Goal: Task Accomplishment & Management: Use online tool/utility

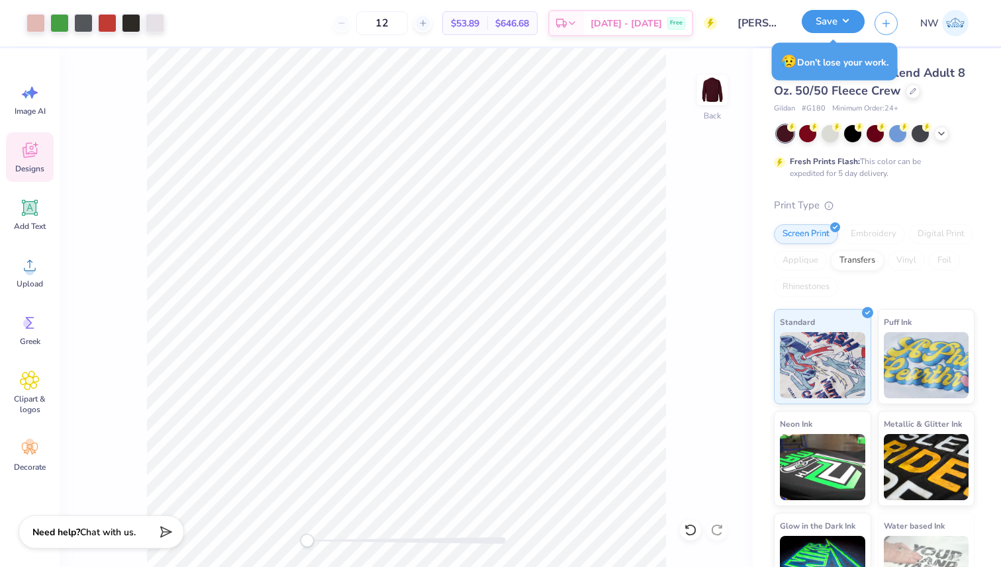
click at [821, 21] on button "Save" at bounding box center [833, 21] width 63 height 23
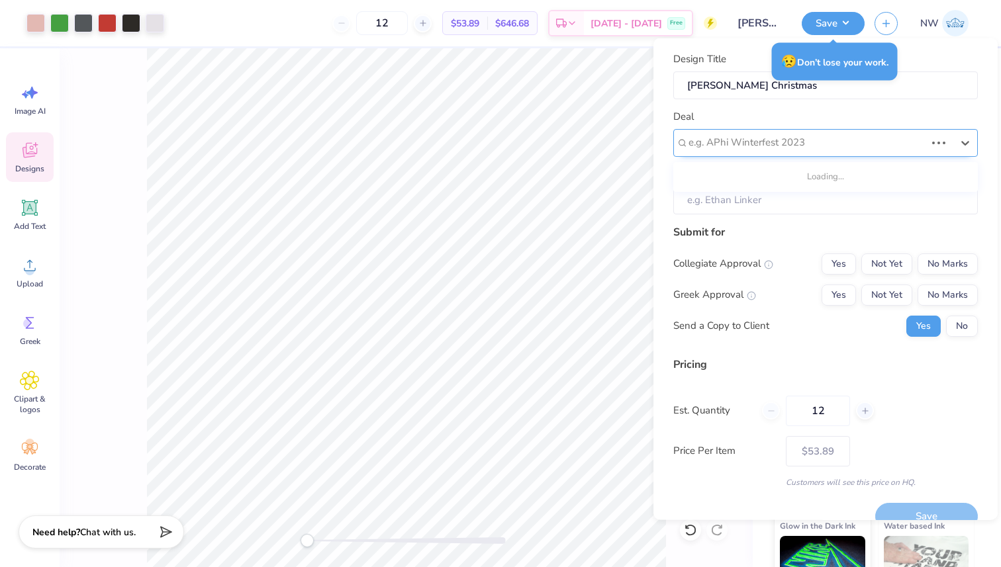
click at [781, 132] on div "e.g. APhi Winterfest 2023" at bounding box center [807, 142] width 240 height 21
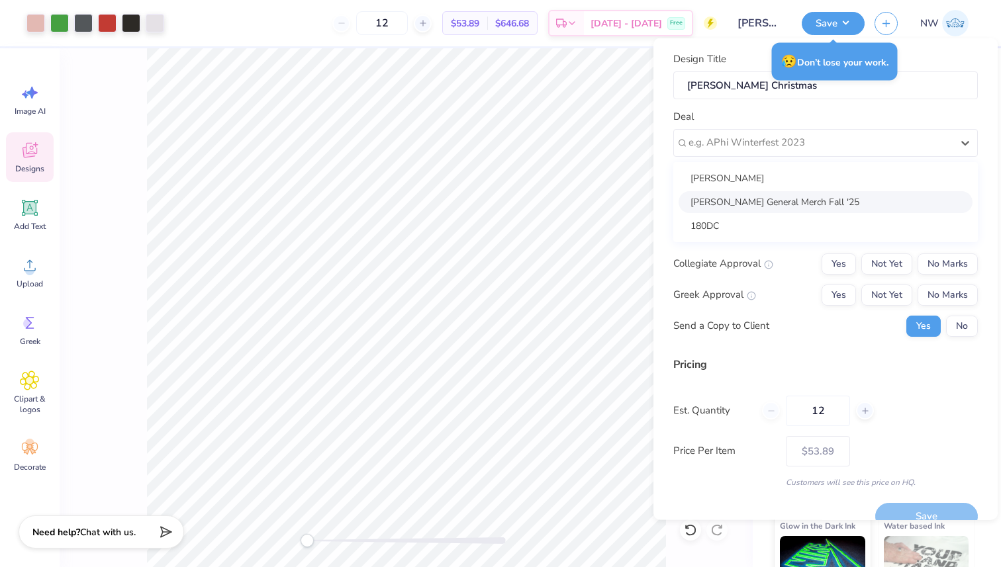
click at [767, 197] on div "[PERSON_NAME] General Merch Fall '25" at bounding box center [826, 202] width 294 height 22
type input "[PERSON_NAME]"
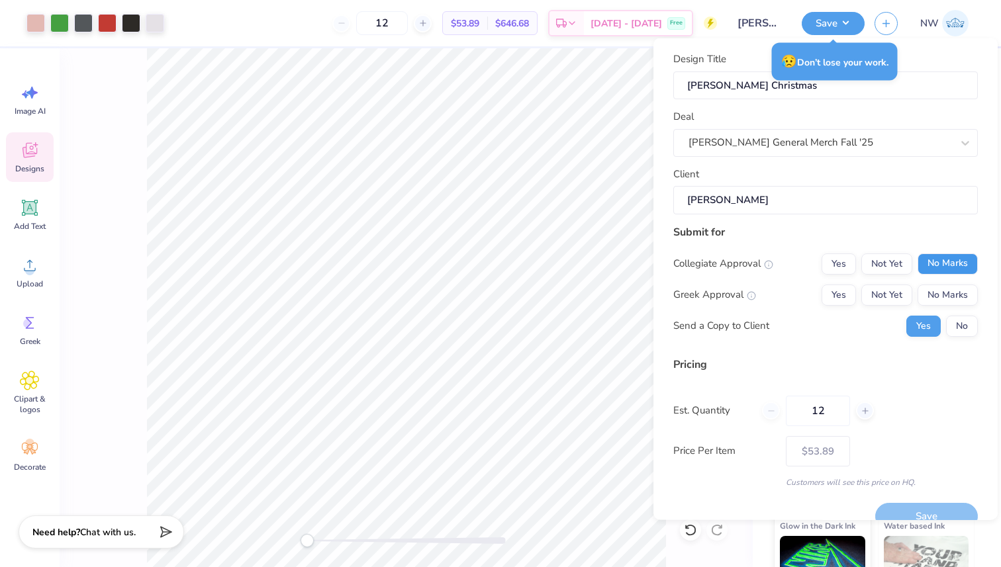
click at [938, 266] on button "No Marks" at bounding box center [948, 263] width 60 height 21
click at [951, 289] on button "No Marks" at bounding box center [948, 294] width 60 height 21
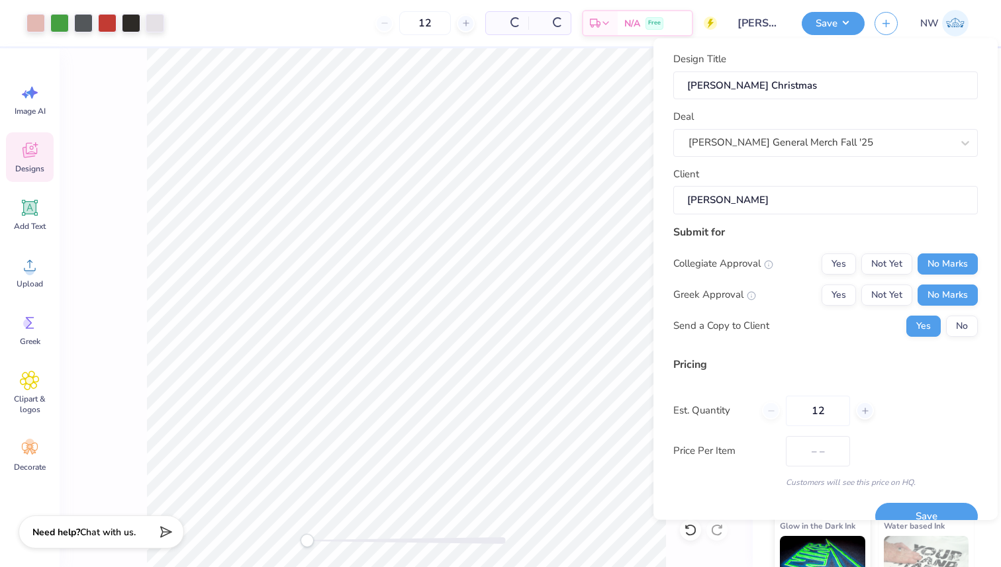
type input "$53.89"
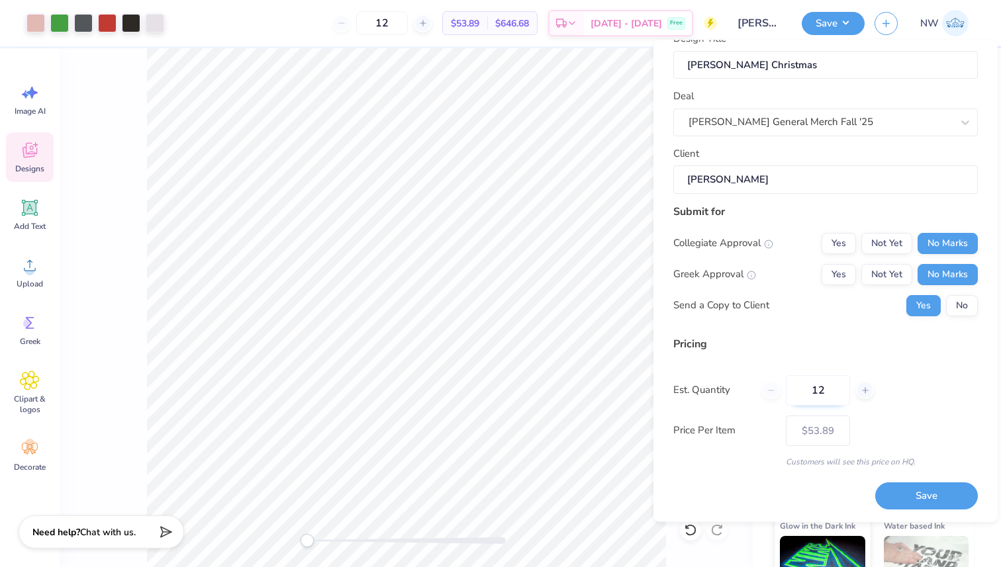
click at [817, 389] on input "12" at bounding box center [818, 390] width 64 height 30
click at [830, 389] on input "12" at bounding box center [818, 390] width 64 height 30
type input "132"
type input "$22.68"
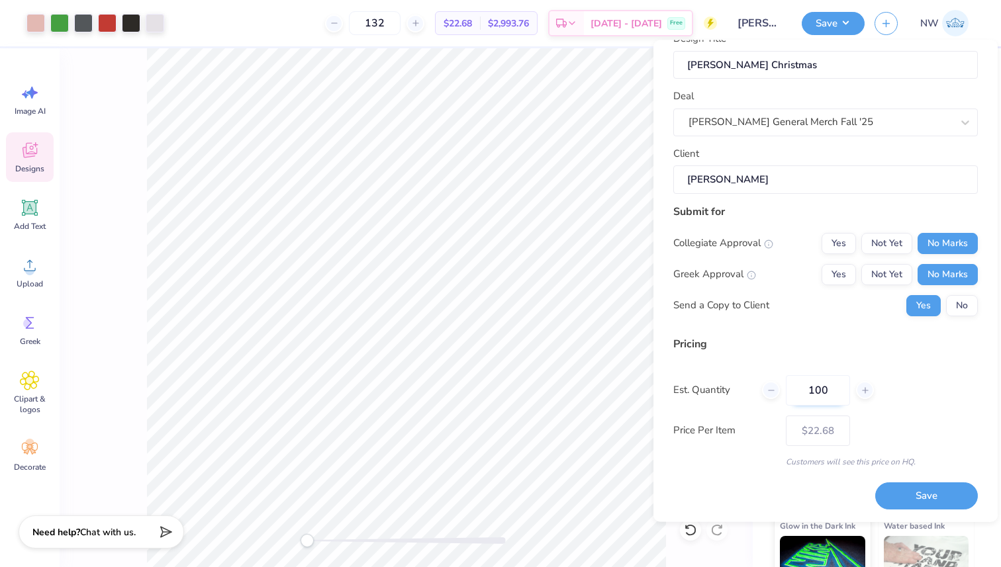
type input "99"
type input "$23.58"
type input "99"
click at [895, 489] on button "Save" at bounding box center [926, 496] width 103 height 27
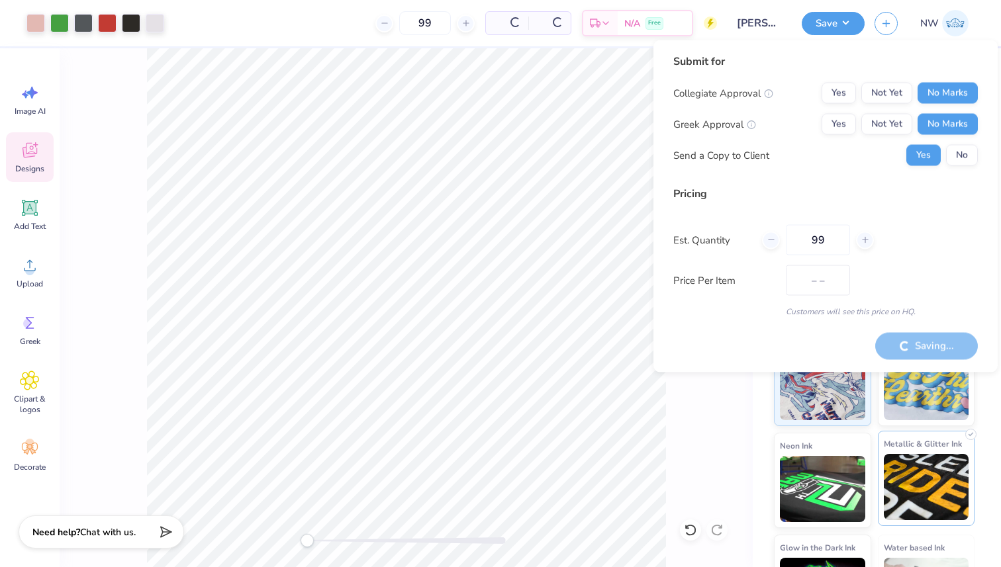
type input "$23.58"
